Goal: Task Accomplishment & Management: Complete application form

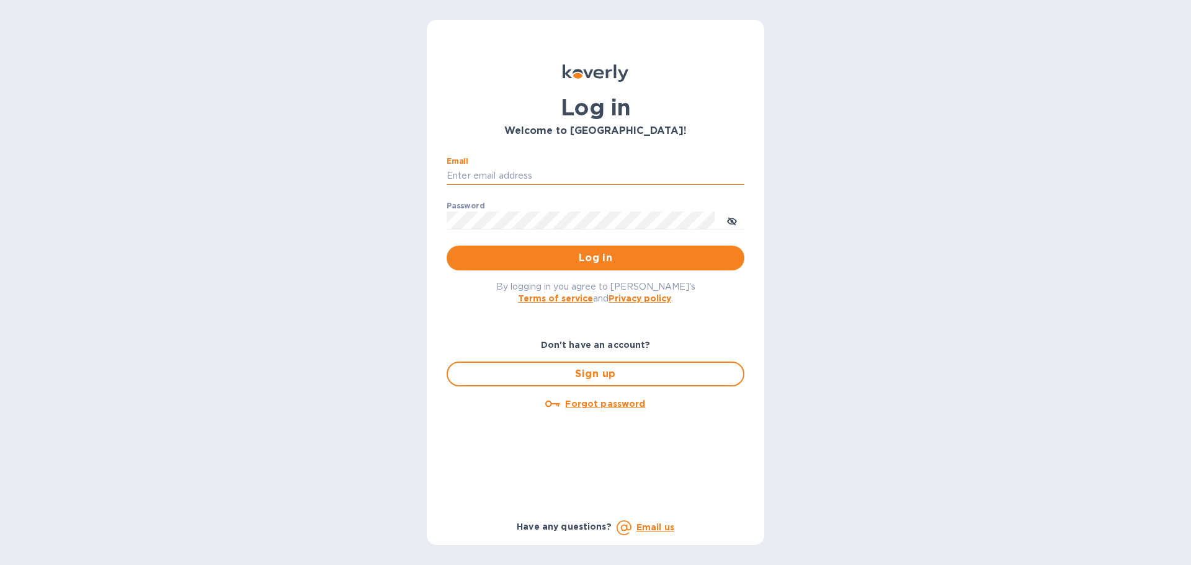
click at [514, 173] on input "Email" at bounding box center [595, 176] width 298 height 19
type input "[EMAIL_ADDRESS][DOMAIN_NAME]"
click at [732, 222] on icon "toggle password visibility" at bounding box center [731, 221] width 7 height 7
click at [608, 254] on span "Log in" at bounding box center [595, 258] width 278 height 15
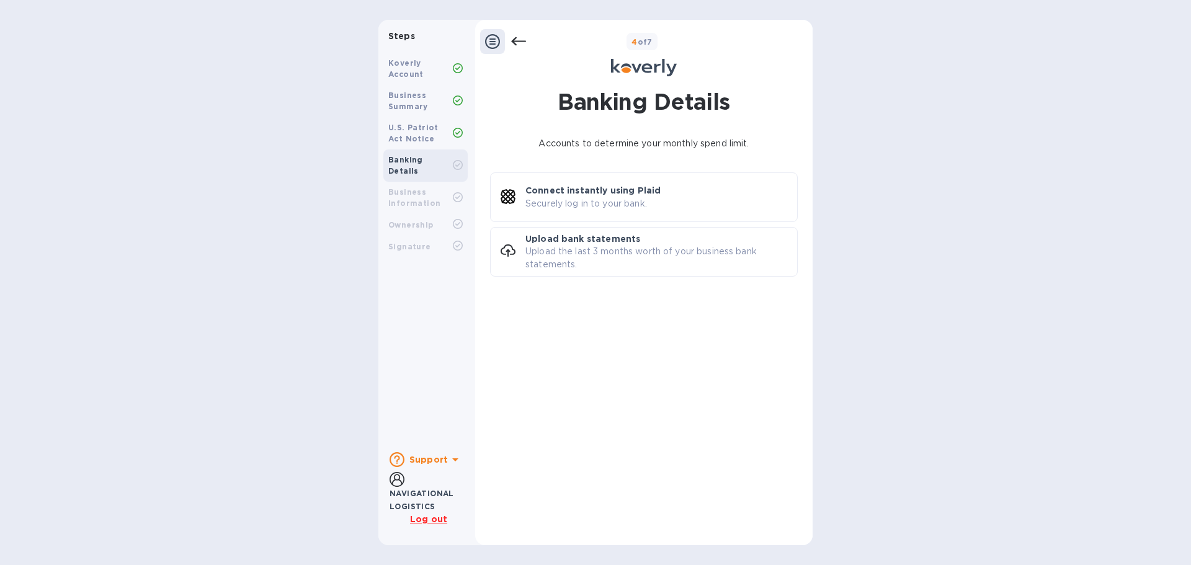
click at [401, 92] on b "Business Summary" at bounding box center [408, 101] width 40 height 20
click at [494, 40] on icon at bounding box center [492, 41] width 15 height 15
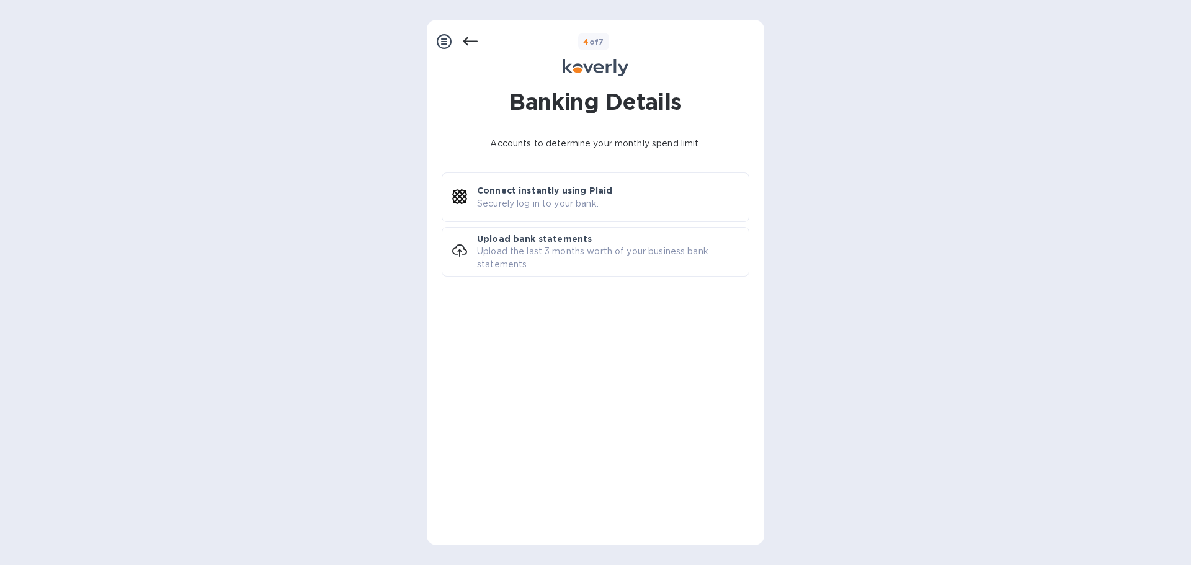
click at [440, 40] on icon at bounding box center [444, 41] width 15 height 15
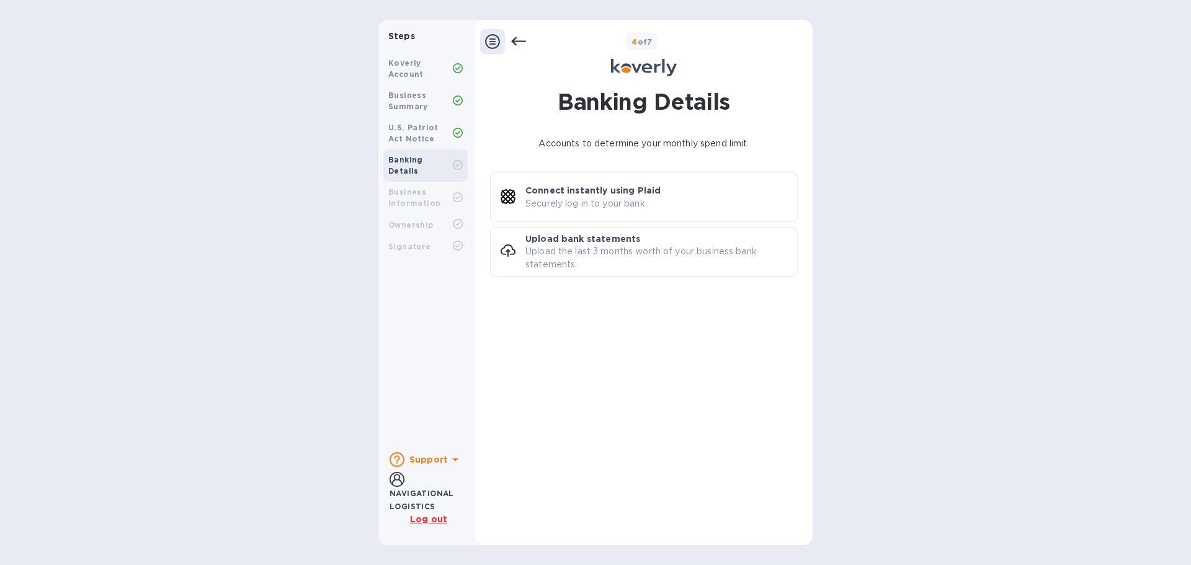
click at [514, 40] on icon at bounding box center [518, 41] width 15 height 15
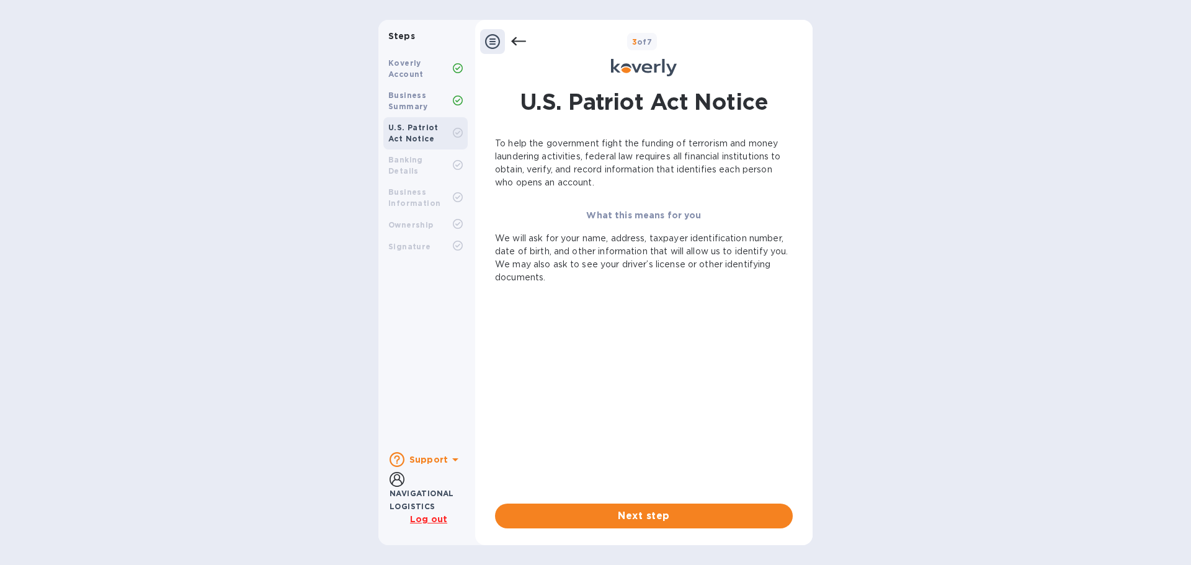
click at [514, 41] on icon at bounding box center [518, 41] width 15 height 9
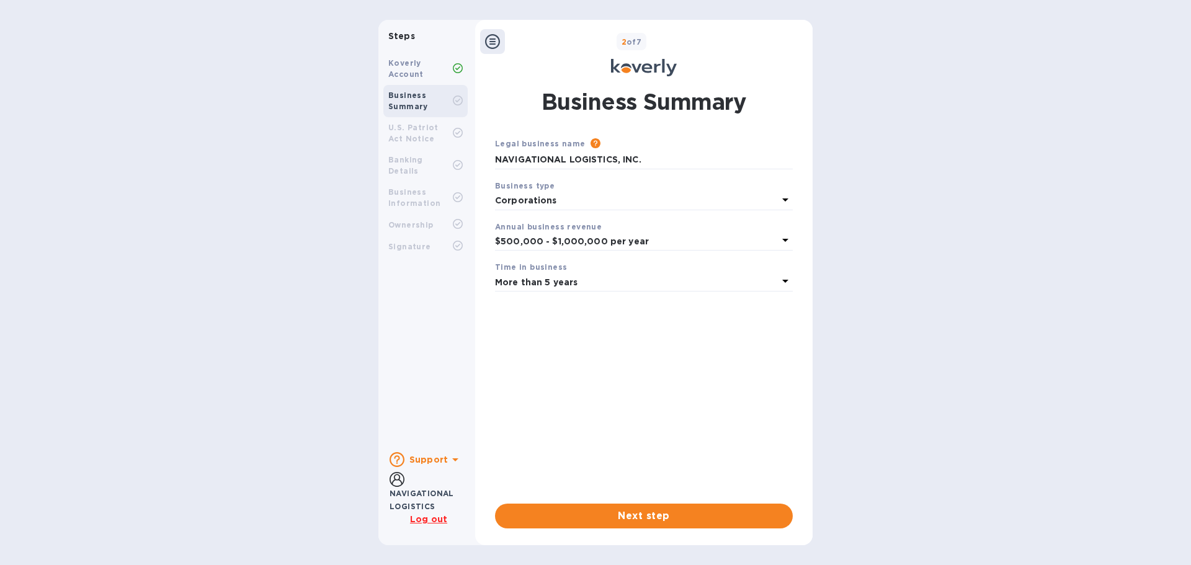
click at [786, 196] on icon at bounding box center [785, 199] width 15 height 15
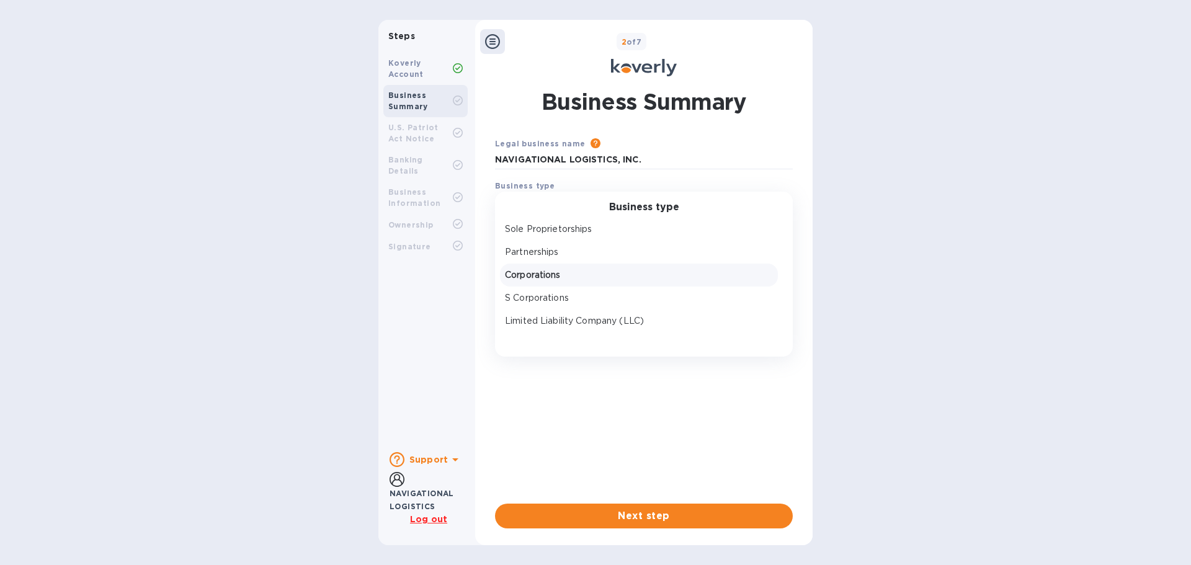
click at [786, 196] on div "Business type Sole Proprietorships Partnerships Corporations S Corporations Lim…" at bounding box center [644, 275] width 298 height 166
click at [898, 181] on div "Steps Koverly Account Business Summary U.S. Patriot Act Notice Banking Details …" at bounding box center [595, 282] width 1191 height 525
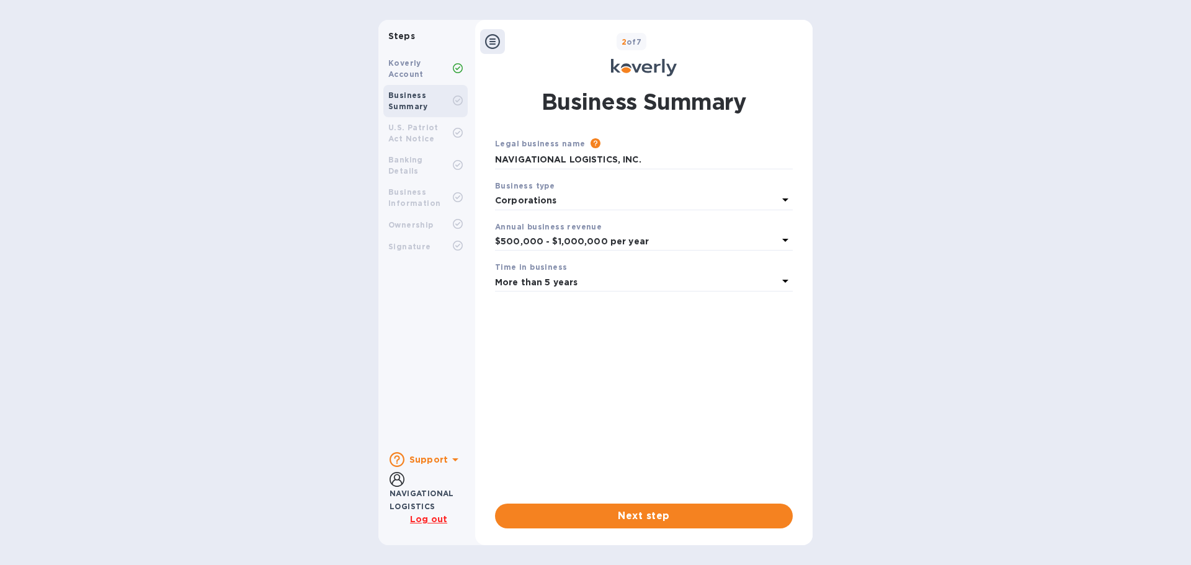
click at [787, 241] on icon at bounding box center [785, 240] width 15 height 15
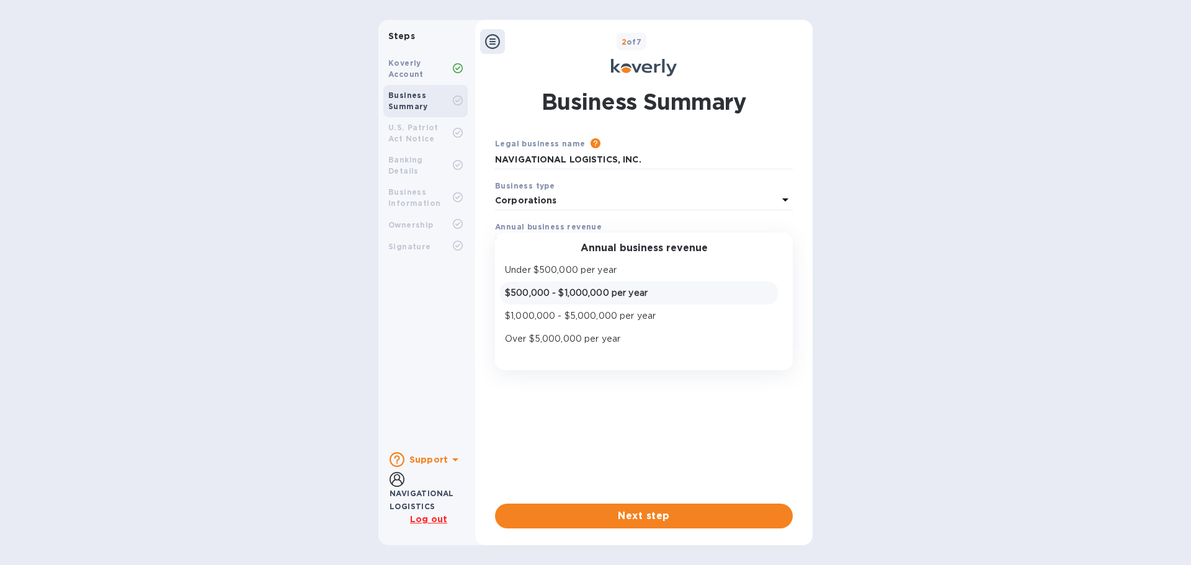
click at [787, 241] on div "Annual business revenue Under $500,000 per year $500,000 - $1,000,000 per year …" at bounding box center [644, 302] width 298 height 138
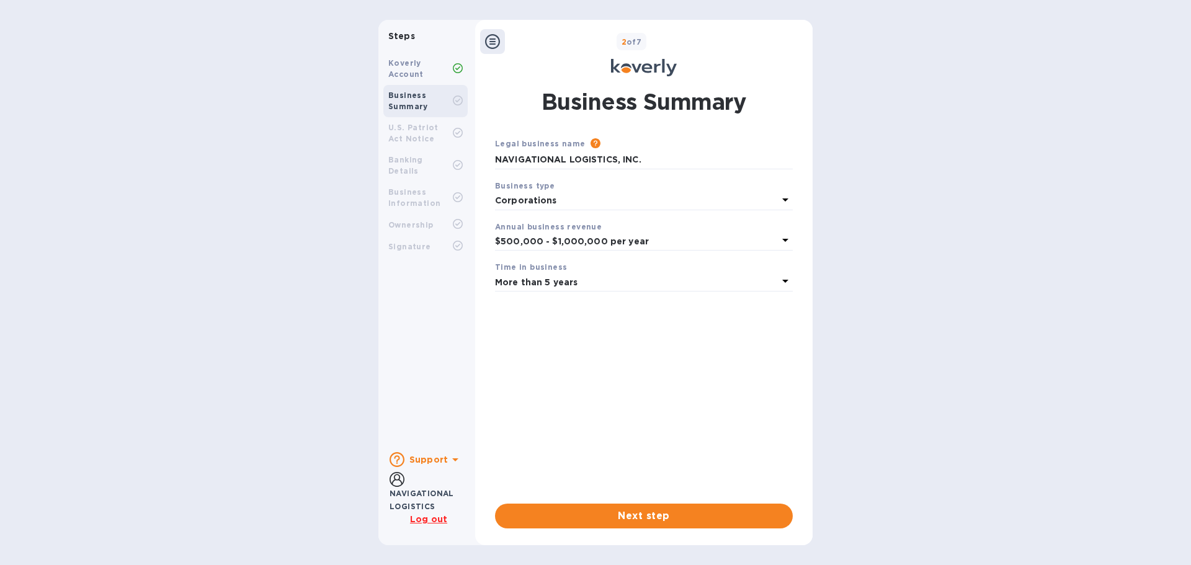
click at [975, 221] on div "Steps Koverly Account Business Summary U.S. Patriot Act Notice Banking Details …" at bounding box center [595, 282] width 1191 height 525
click at [792, 288] on icon at bounding box center [785, 280] width 15 height 15
click at [1060, 268] on div "Steps Koverly Account Business Summary U.S. Patriot Act Notice Banking Details …" at bounding box center [595, 282] width 1191 height 525
click at [428, 515] on u "Log out" at bounding box center [428, 519] width 37 height 10
